Goal: Find specific page/section: Find specific page/section

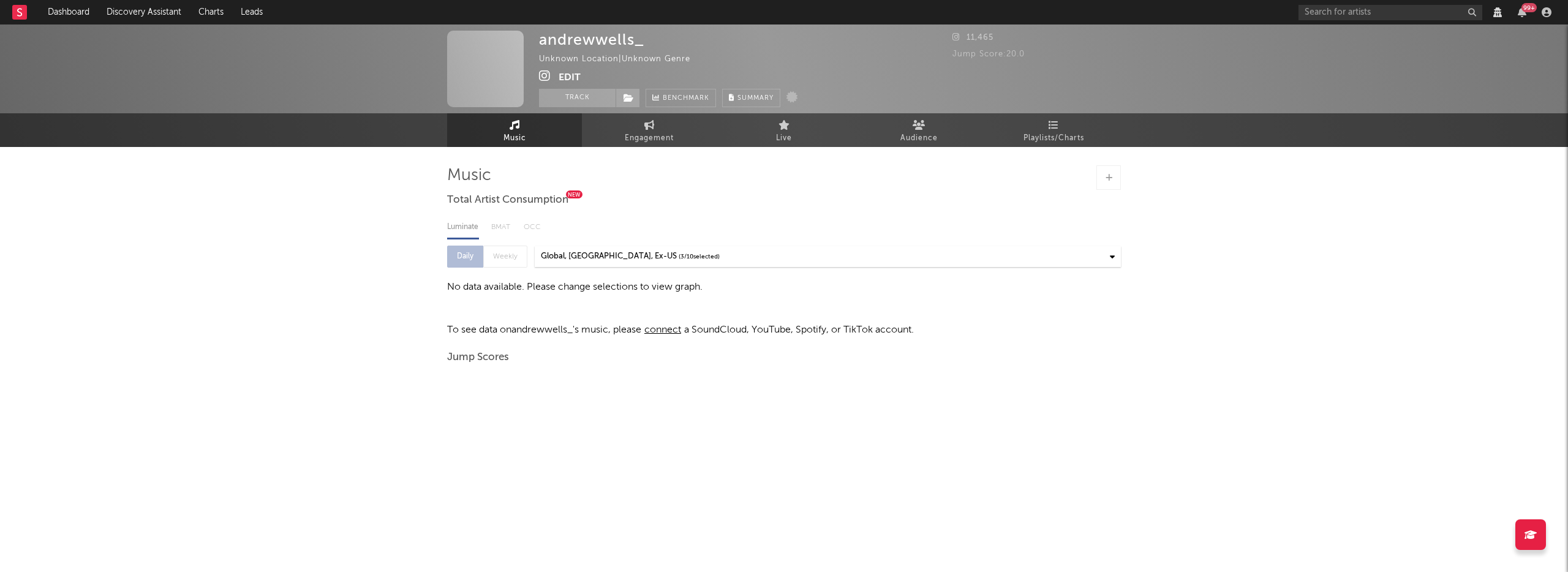
select select "View all"
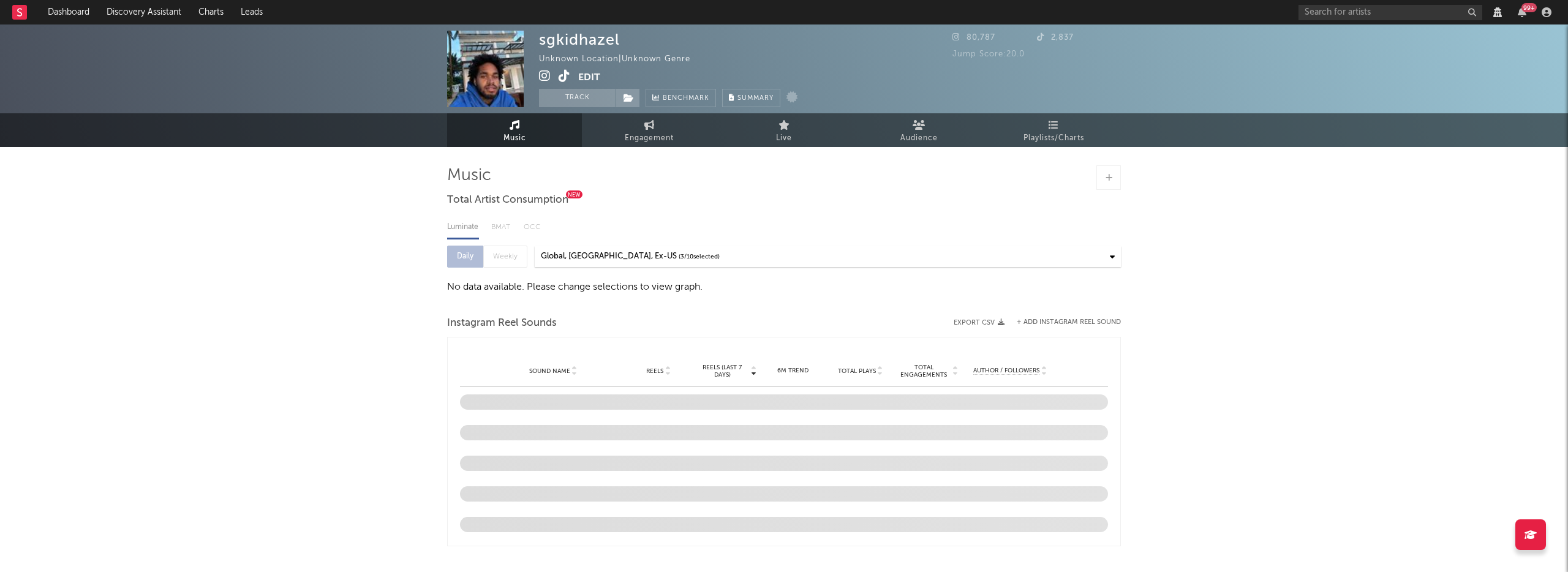
select select "View all"
